Goal: Find specific page/section: Find specific page/section

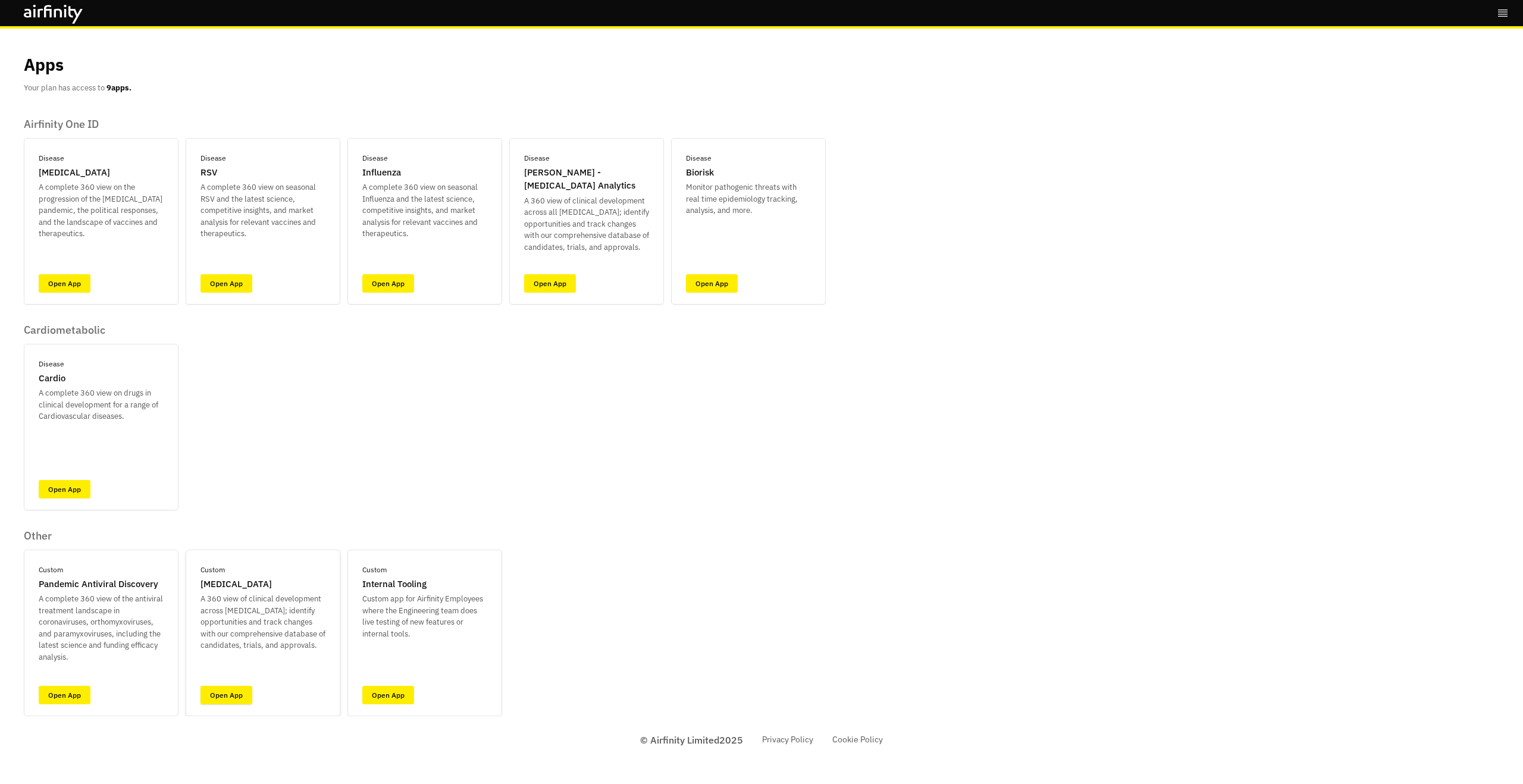
click at [223, 700] on link "Open App" at bounding box center [226, 695] width 52 height 18
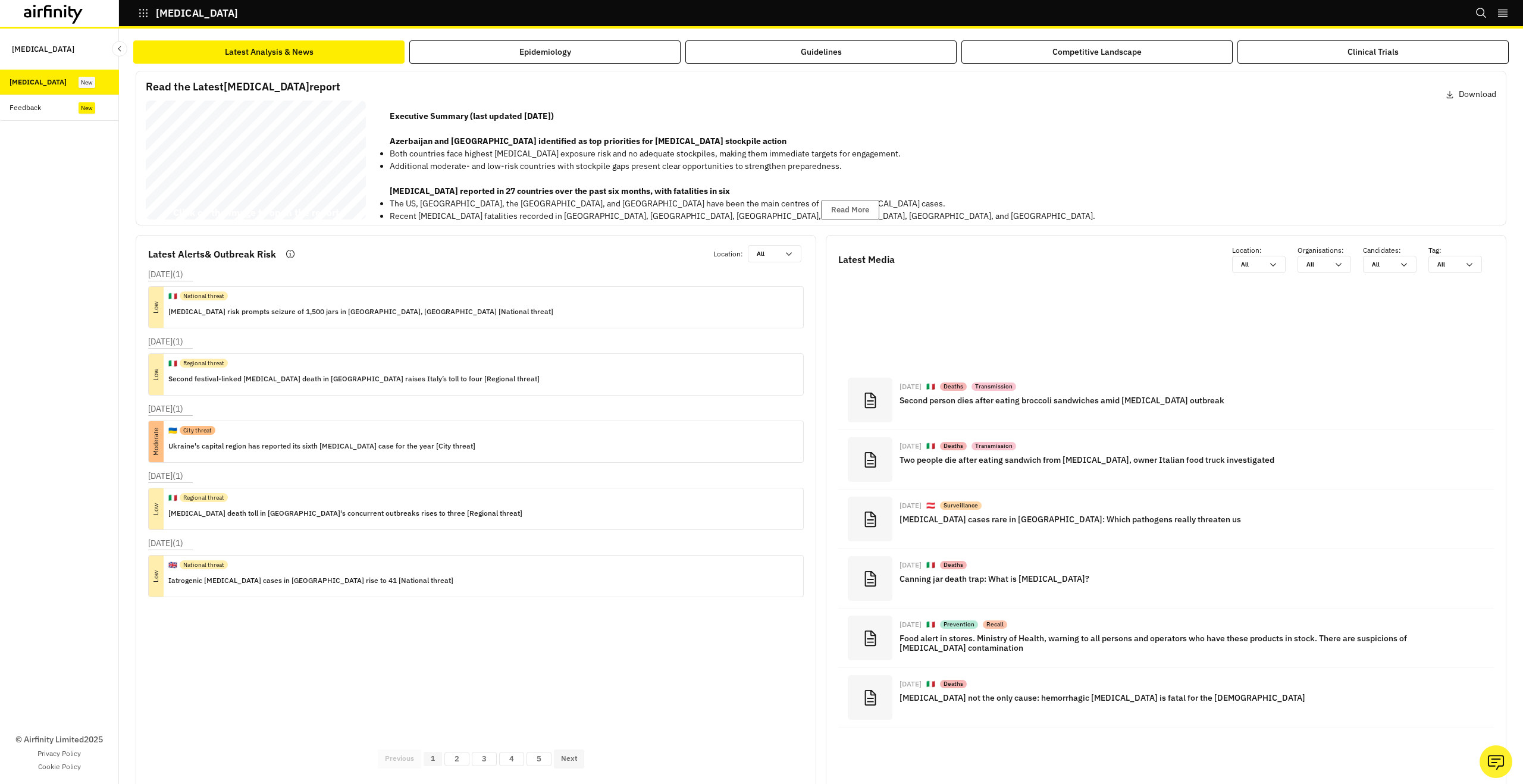
scroll to position [1661, 0]
